Goal: Find specific page/section: Find specific page/section

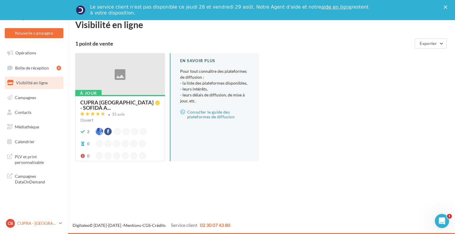
click at [58, 223] on link "CB CUPRA - Boulogne sur mer cupra_boulognesurmer" at bounding box center [34, 223] width 59 height 11
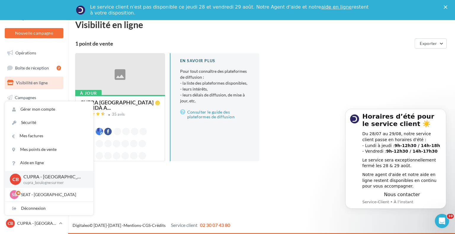
click at [116, 207] on div "Nouvelle campagne Nouvelle campagne Opérations Boîte de réception 2 Visibilité …" at bounding box center [227, 127] width 455 height 214
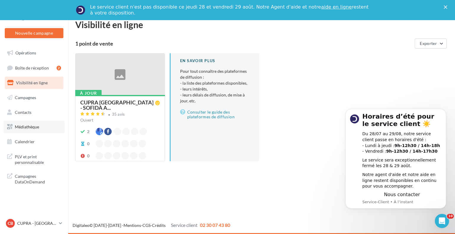
click at [44, 128] on link "Médiathèque" at bounding box center [34, 127] width 61 height 12
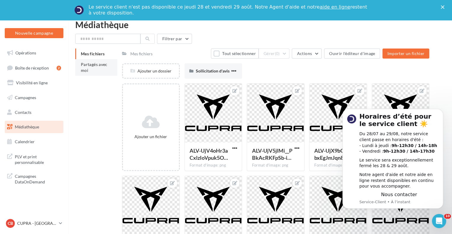
click at [102, 68] on li "Partagés avec moi" at bounding box center [96, 67] width 42 height 17
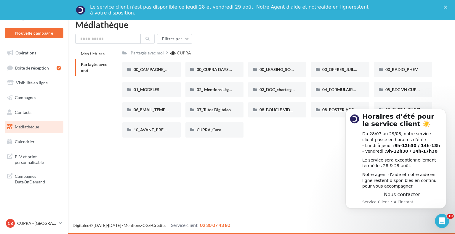
click at [325, 163] on div "Nouvelle campagne Nouvelle campagne Opérations Boîte de réception 2 Visibilité …" at bounding box center [227, 127] width 455 height 214
click at [445, 111] on icon "Dismiss notification" at bounding box center [444, 110] width 3 height 3
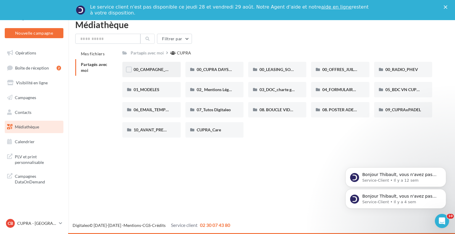
click at [161, 66] on div "00_CAMPAGNE_SEPTEMBRE" at bounding box center [151, 69] width 58 height 15
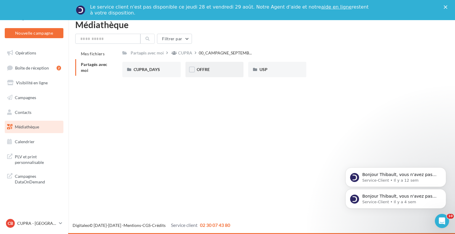
click at [221, 70] on div "OFFRE" at bounding box center [215, 70] width 36 height 6
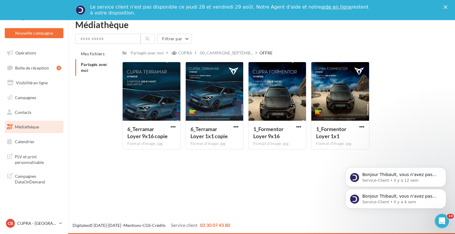
drag, startPoint x: 167, startPoint y: 161, endPoint x: 171, endPoint y: 162, distance: 4.6
click at [168, 161] on div "Nouvelle campagne Nouvelle campagne Opérations Boîte de réception 2 Visibilité …" at bounding box center [227, 127] width 455 height 214
click at [27, 229] on link "CB CUPRA - Boulogne sur mer cupra_boulognesurmer" at bounding box center [34, 223] width 59 height 11
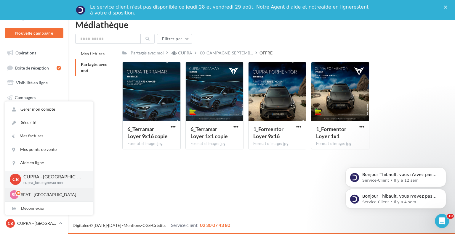
click at [51, 196] on p "SEAT - [GEOGRAPHIC_DATA]" at bounding box center [53, 195] width 65 height 6
